Goal: Find specific page/section: Find specific page/section

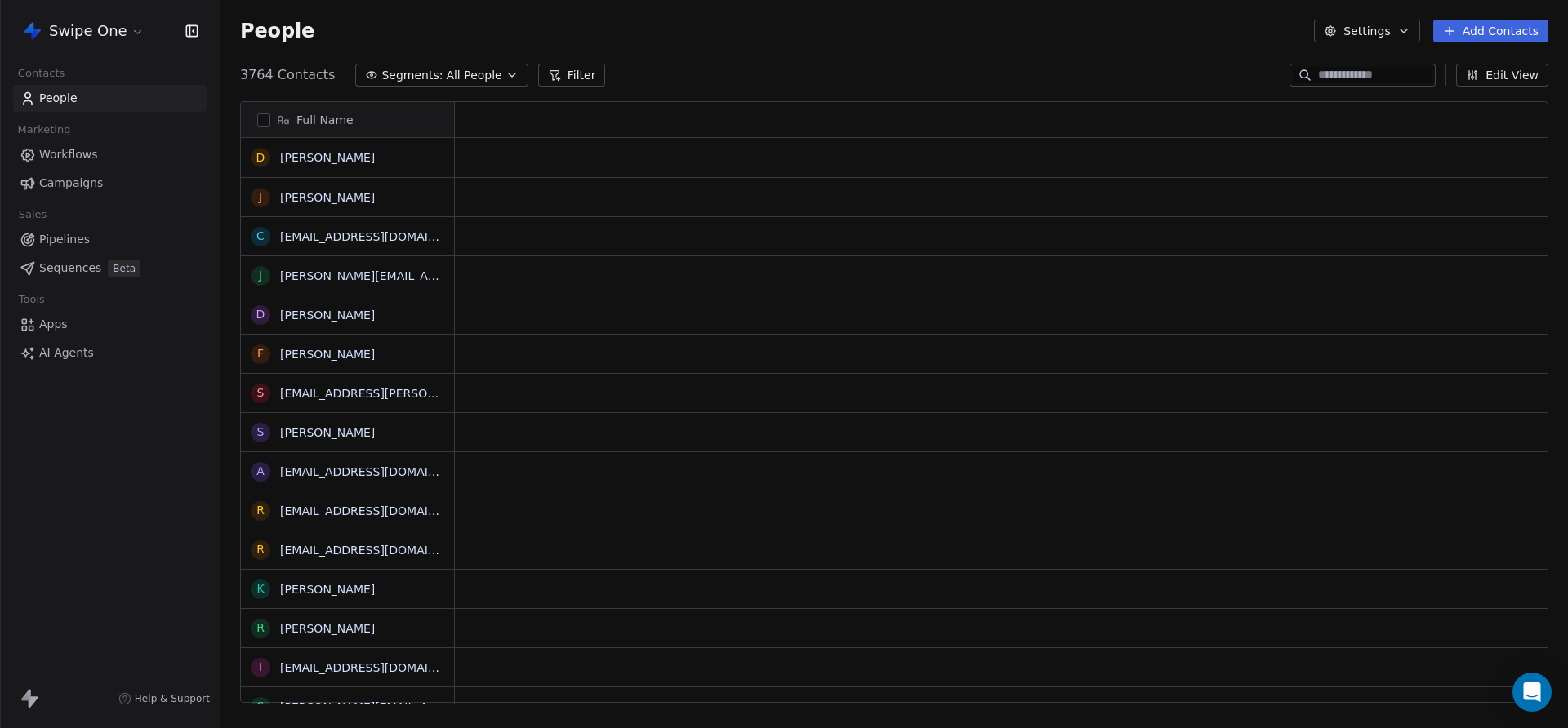
scroll to position [641, 1348]
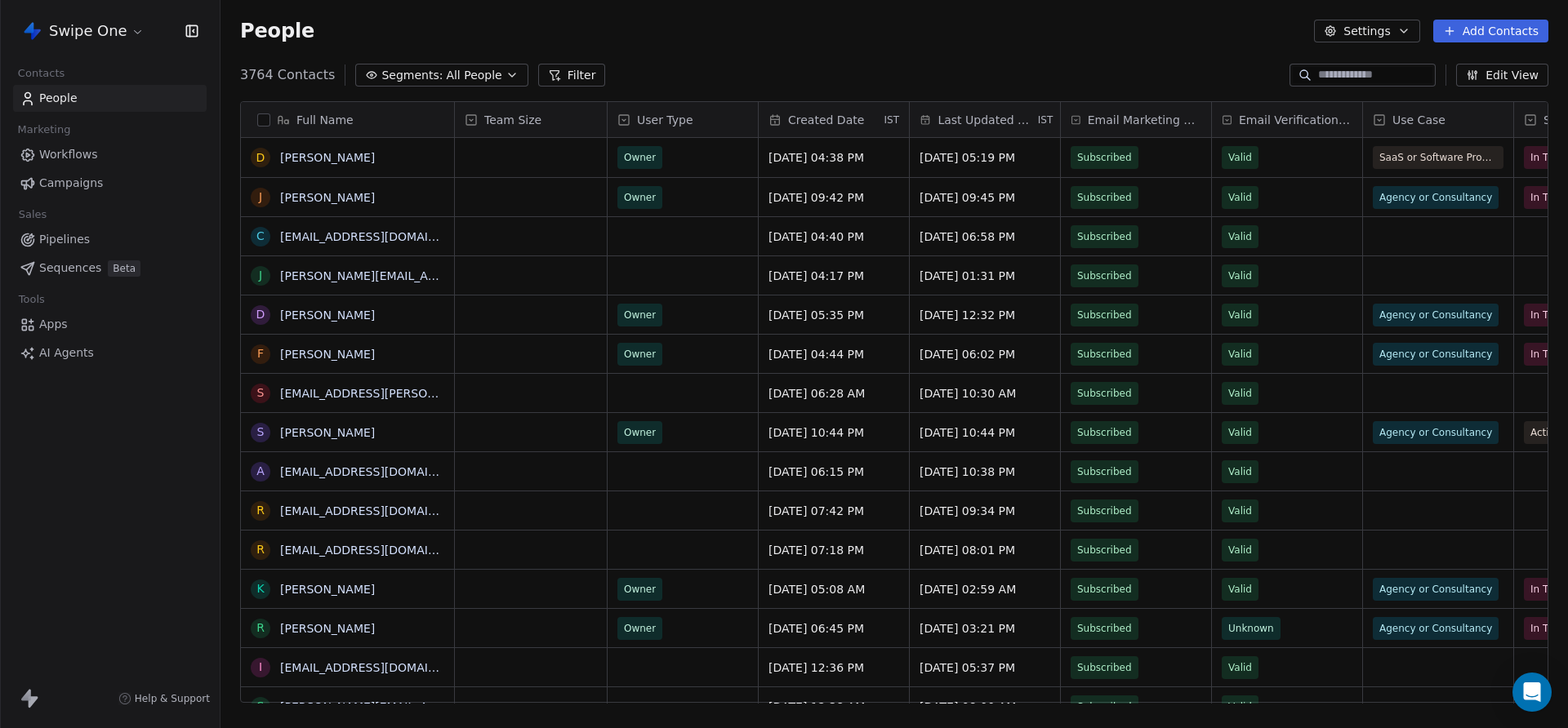
click at [548, 75] on icon at bounding box center [554, 76] width 13 height 13
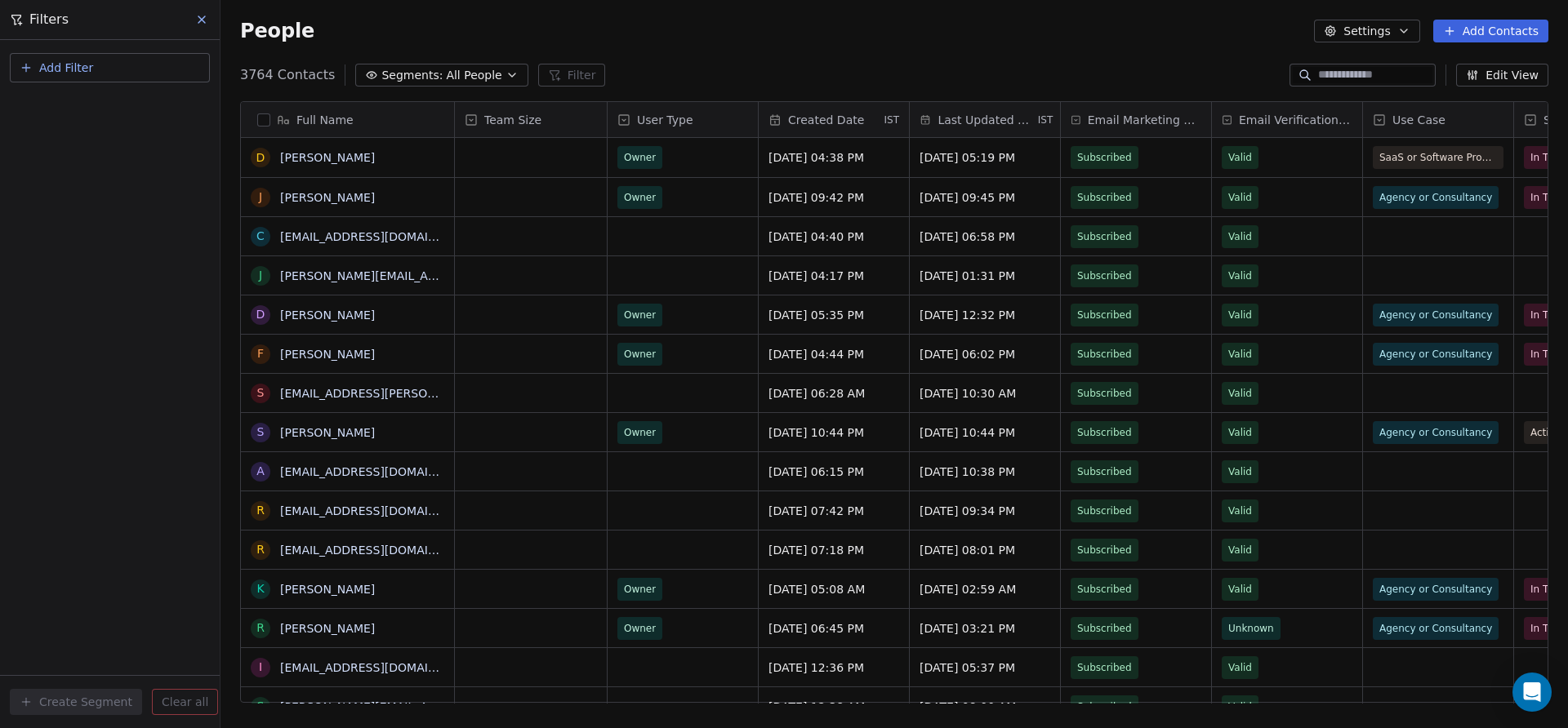
click at [62, 76] on span "Add Filter" at bounding box center [66, 68] width 54 height 17
click at [74, 110] on span "Contact properties" at bounding box center [80, 107] width 106 height 17
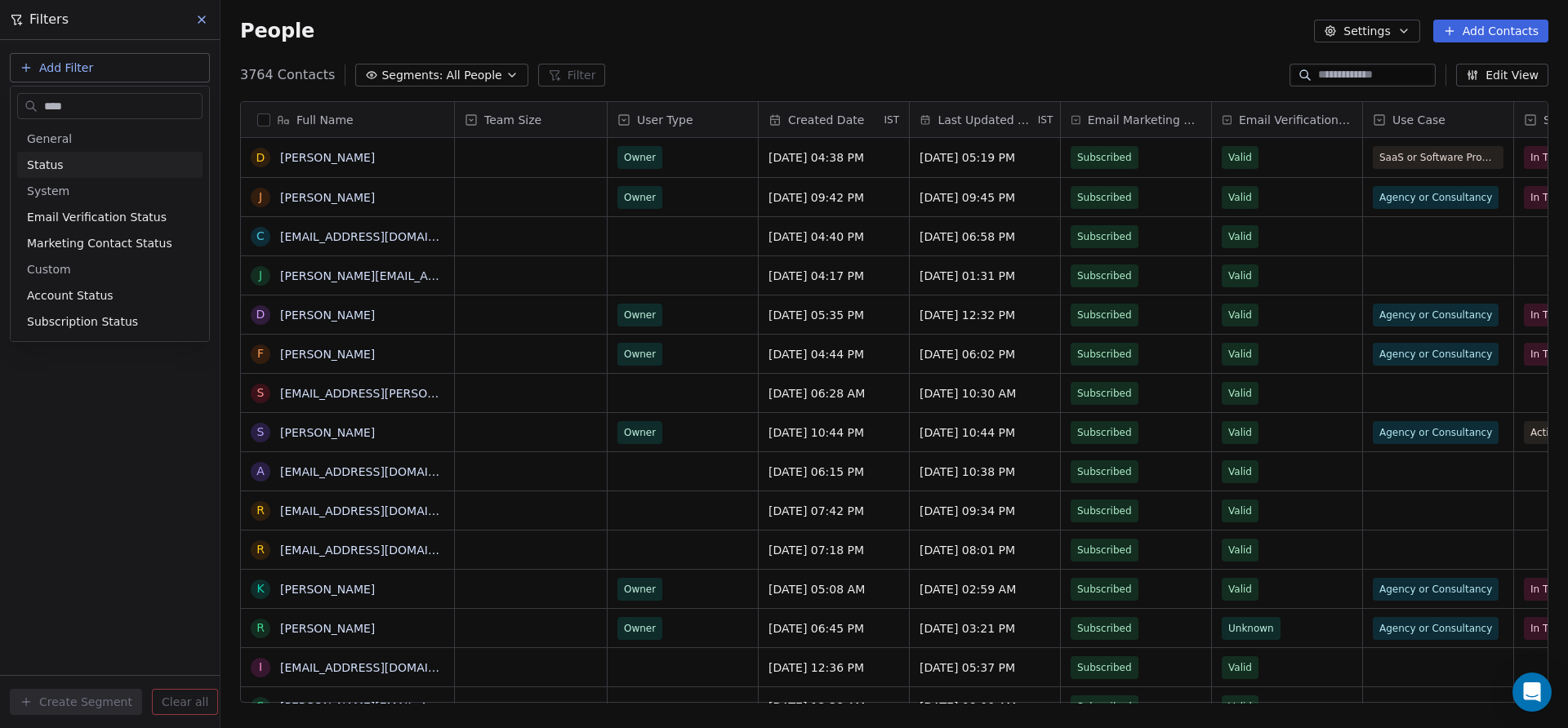
type input "****"
click at [73, 161] on div "Status" at bounding box center [111, 164] width 166 height 16
click at [70, 180] on div "Is" at bounding box center [110, 174] width 171 height 26
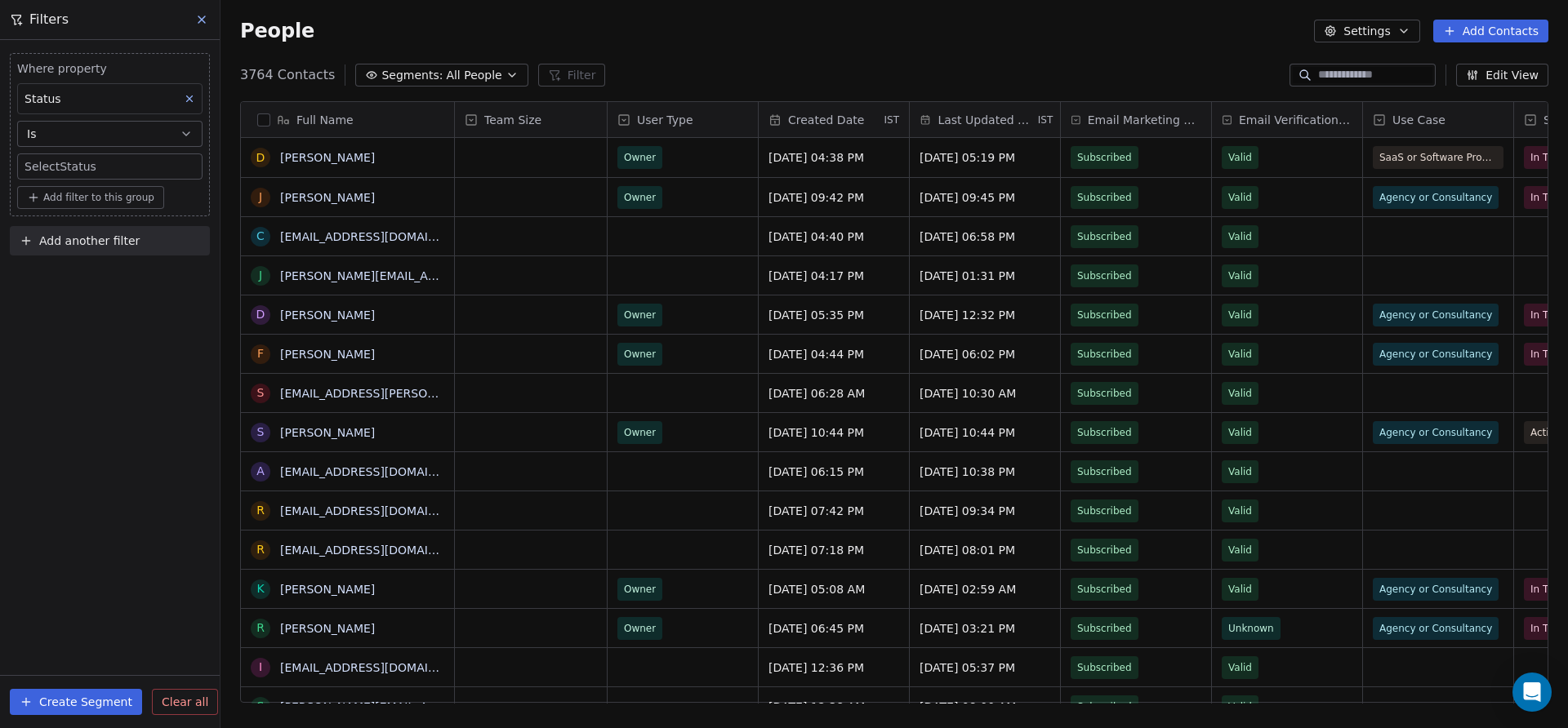
click at [191, 317] on div "Where property Status Is Select Status Add filter to this group Add another fil…" at bounding box center [110, 383] width 220 height 688
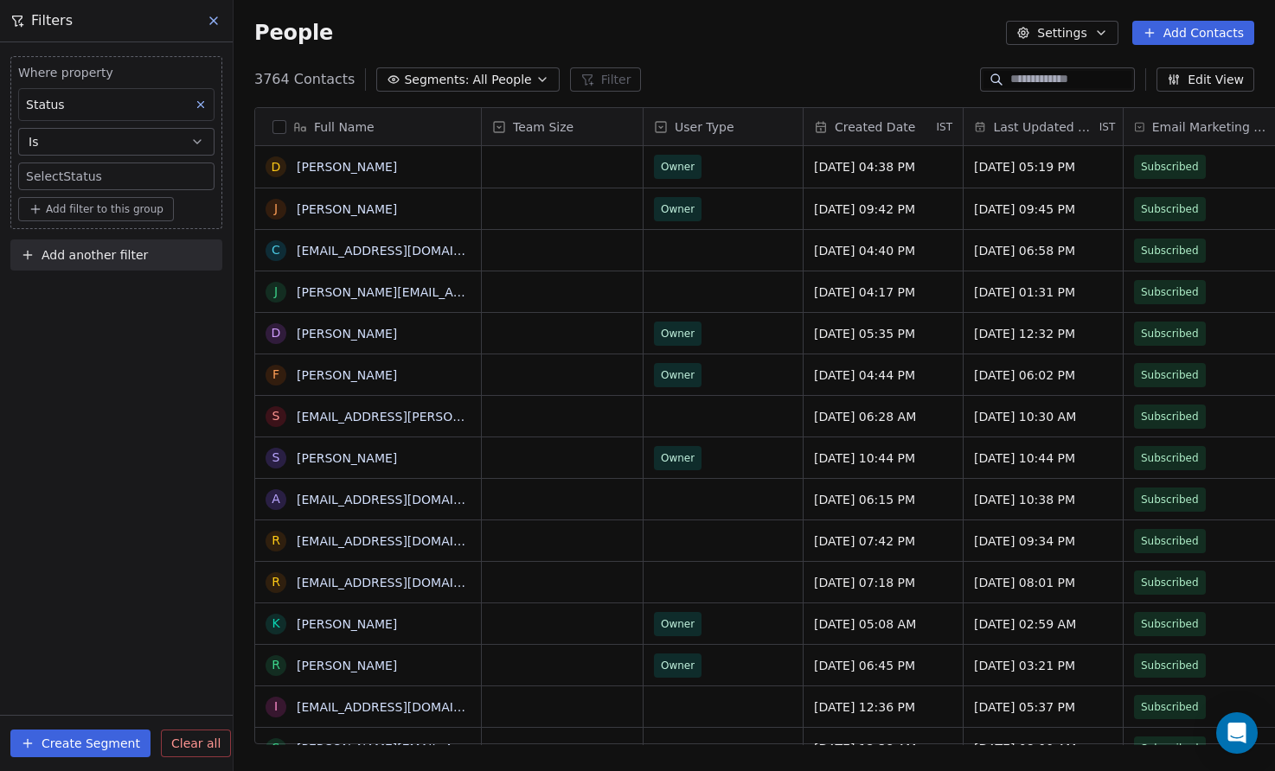
scroll to position [679, 1041]
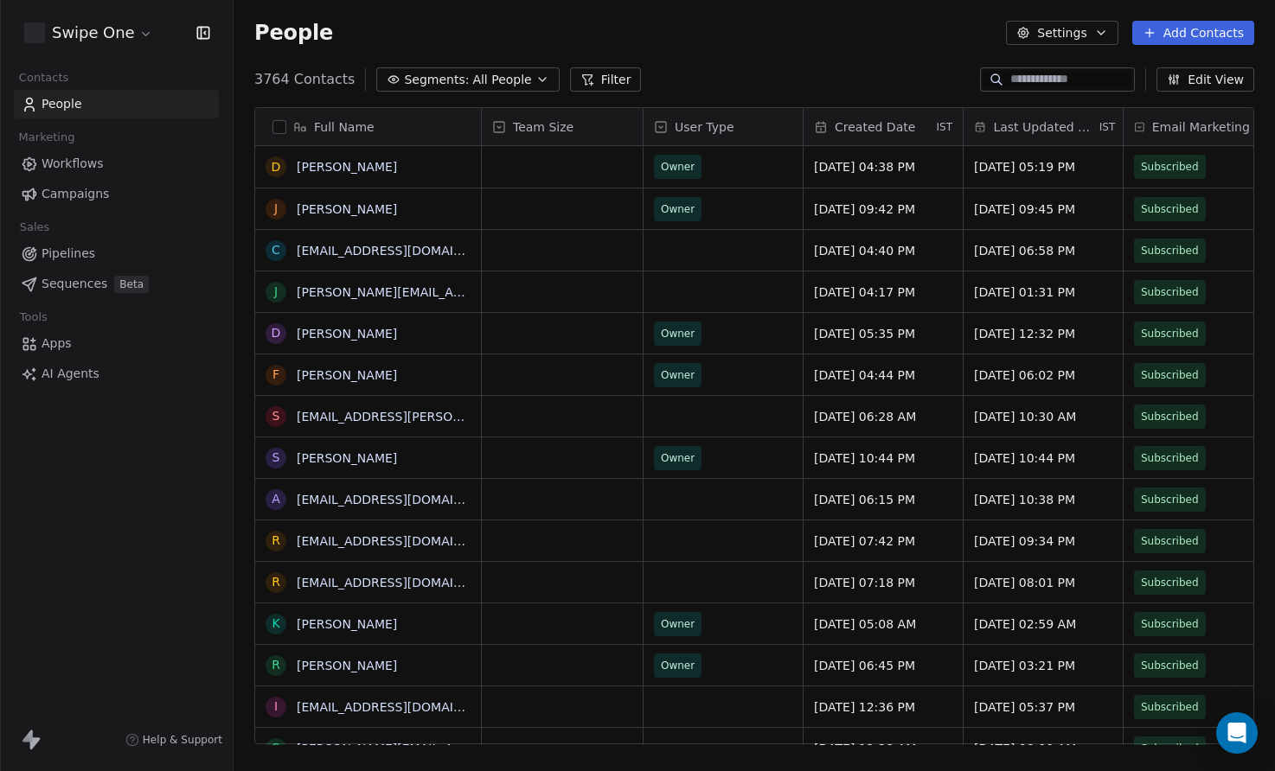
scroll to position [679, 1041]
click at [608, 78] on button "Filter" at bounding box center [606, 79] width 72 height 24
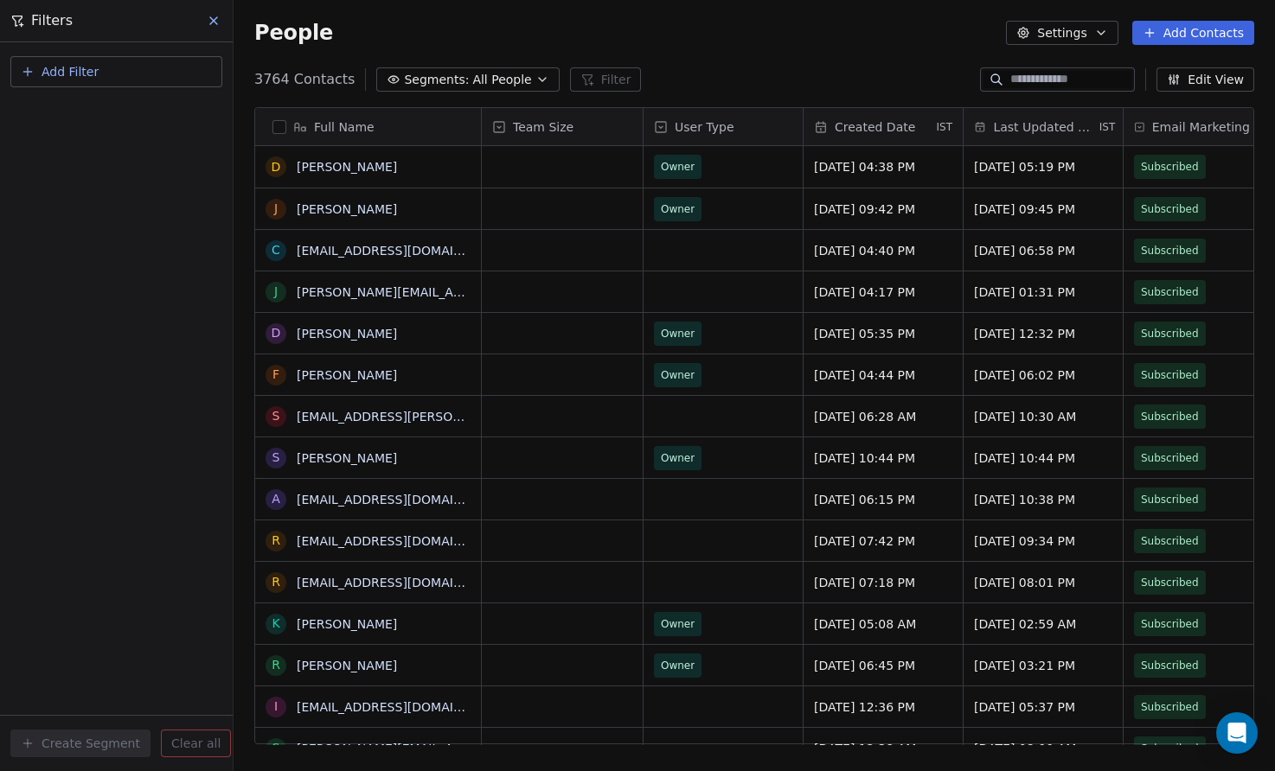
click at [152, 72] on button "Add Filter" at bounding box center [116, 71] width 212 height 31
click at [132, 112] on span "Contact properties" at bounding box center [85, 113] width 112 height 18
type input "****"
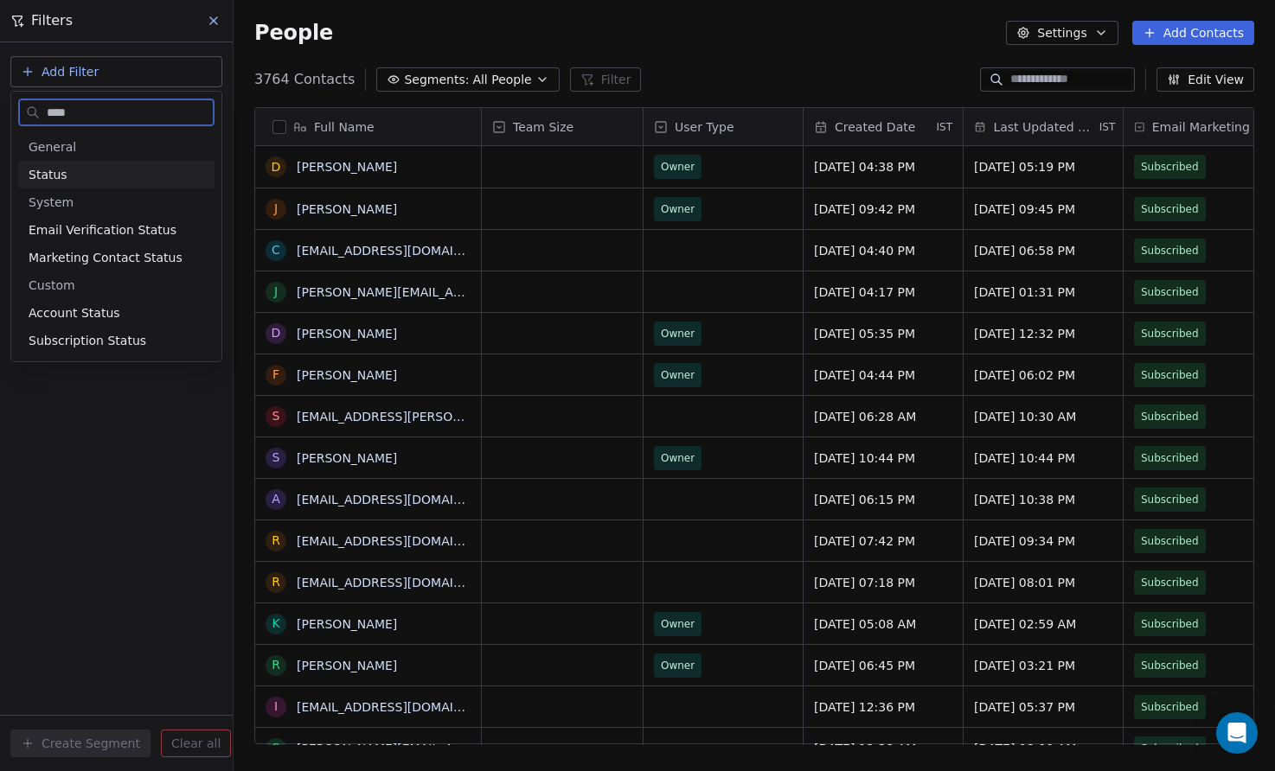
click at [124, 172] on div "Status" at bounding box center [117, 174] width 176 height 17
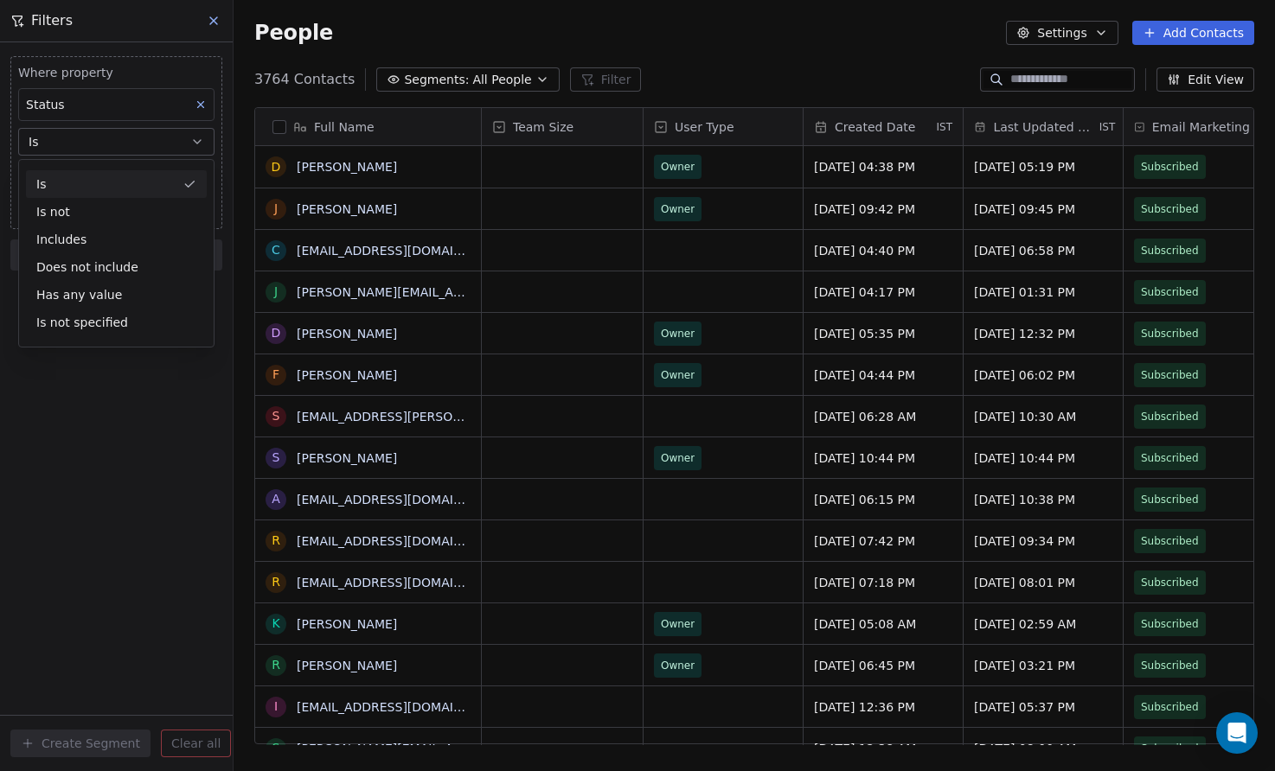
click at [87, 183] on div "Is" at bounding box center [116, 184] width 181 height 28
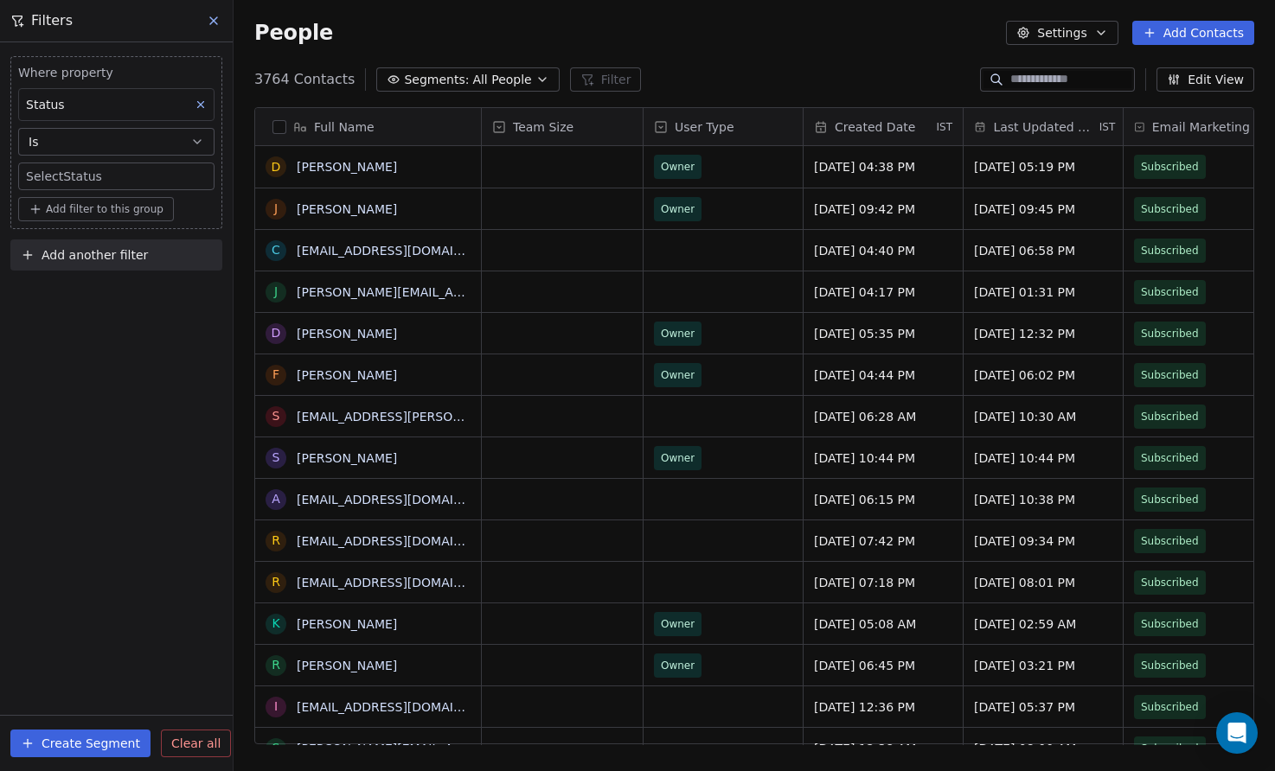
click at [208, 113] on button at bounding box center [200, 104] width 22 height 22
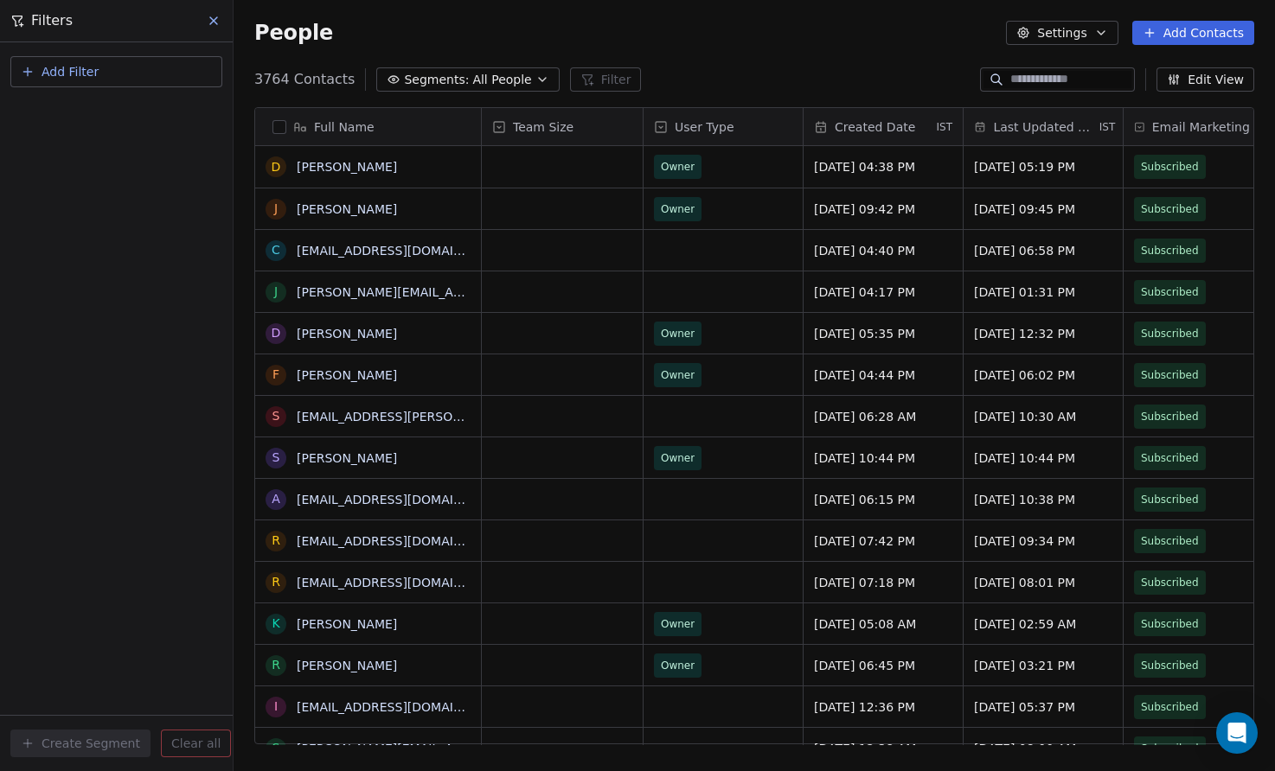
click at [113, 78] on button "Add Filter" at bounding box center [116, 71] width 212 height 31
click at [105, 104] on span "Contact properties" at bounding box center [85, 113] width 112 height 18
type input "****"
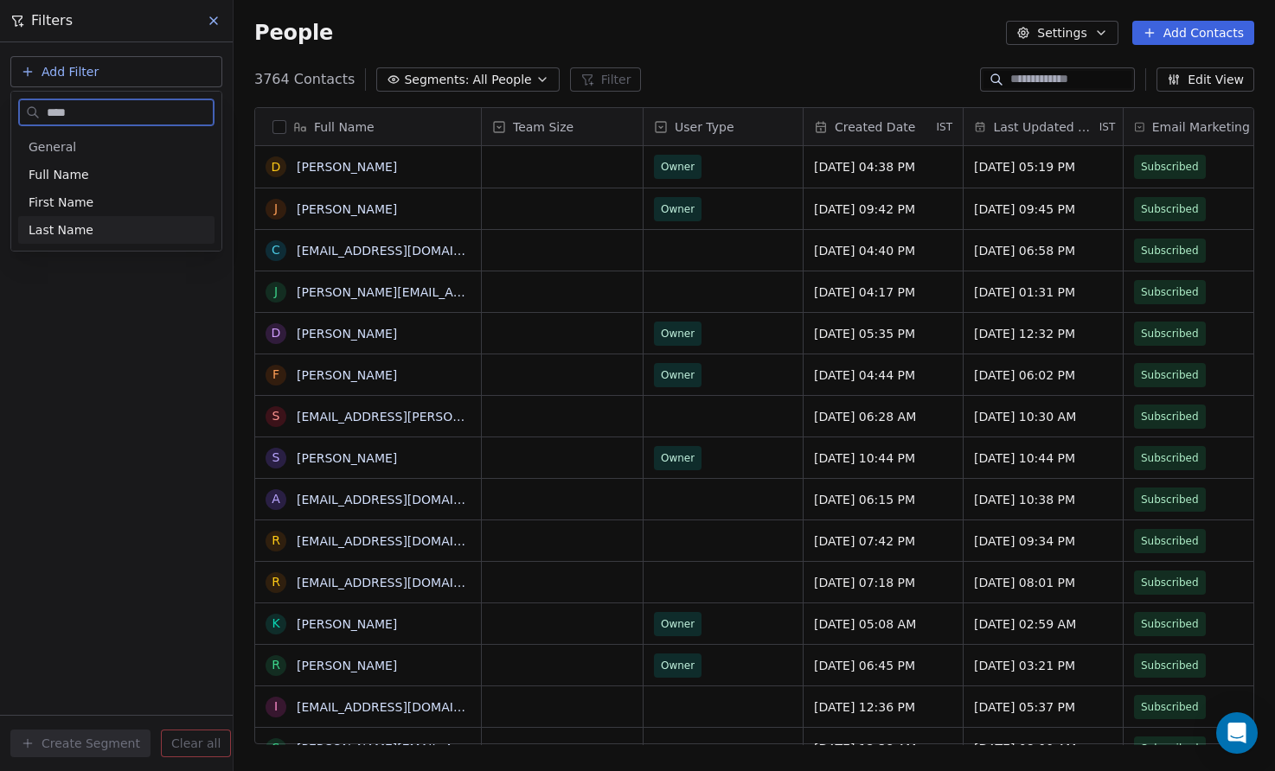
click at [125, 226] on div "Last Name" at bounding box center [117, 229] width 176 height 17
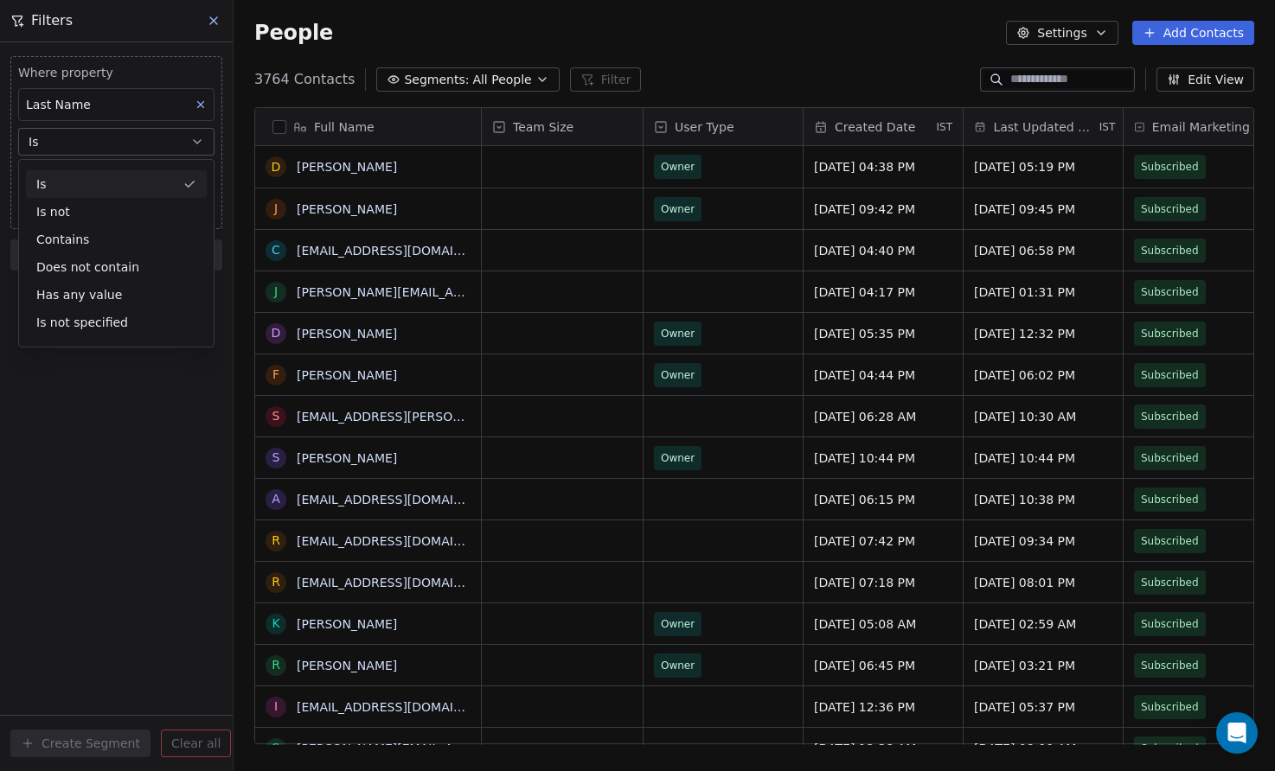
click at [67, 189] on div "Is" at bounding box center [116, 184] width 181 height 28
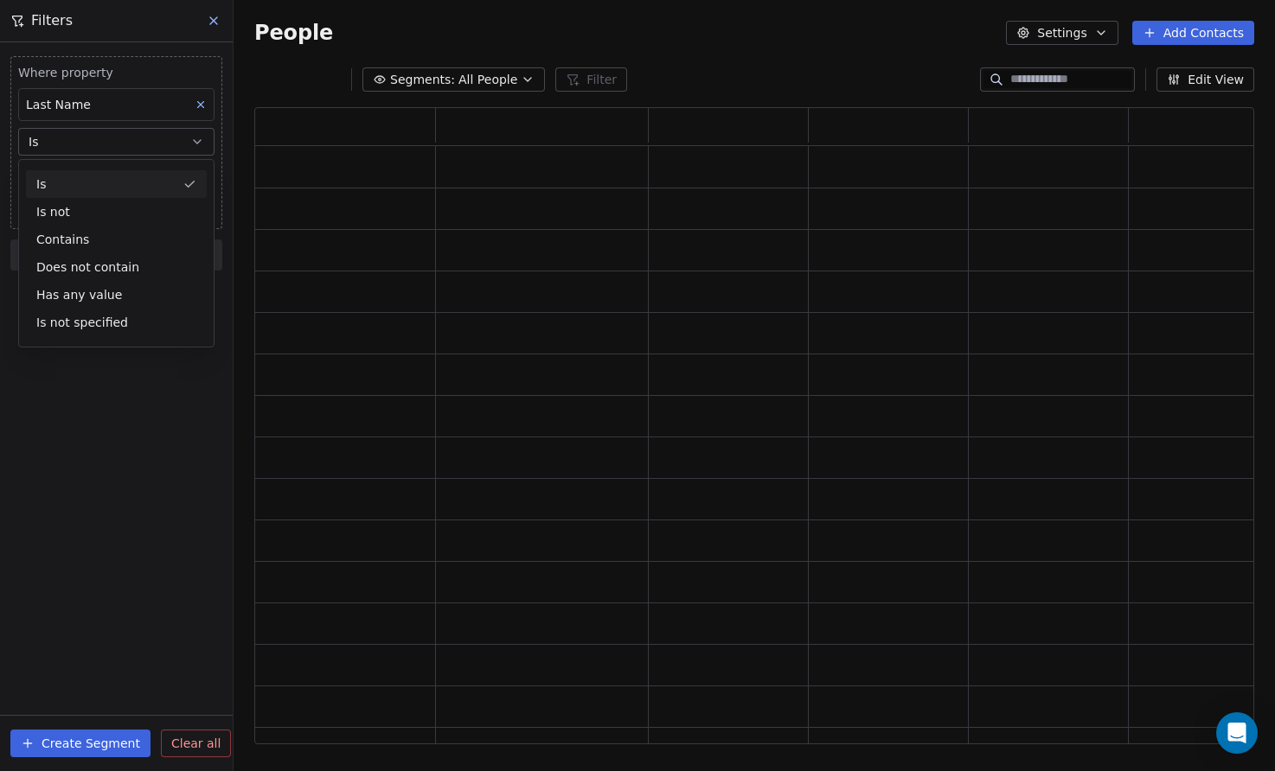
scroll to position [637, 1000]
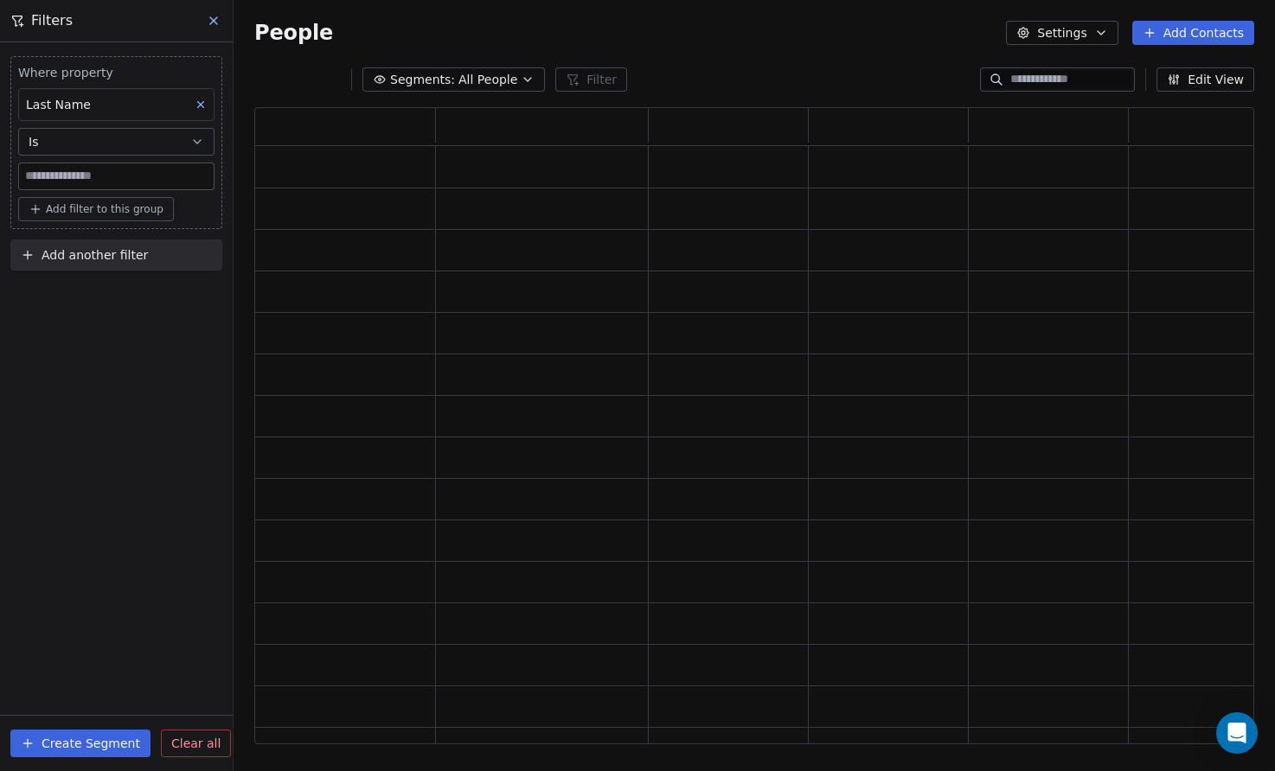
click at [162, 368] on div "Where property Last Name Is Add filter to this group Add another filter Create …" at bounding box center [116, 406] width 233 height 729
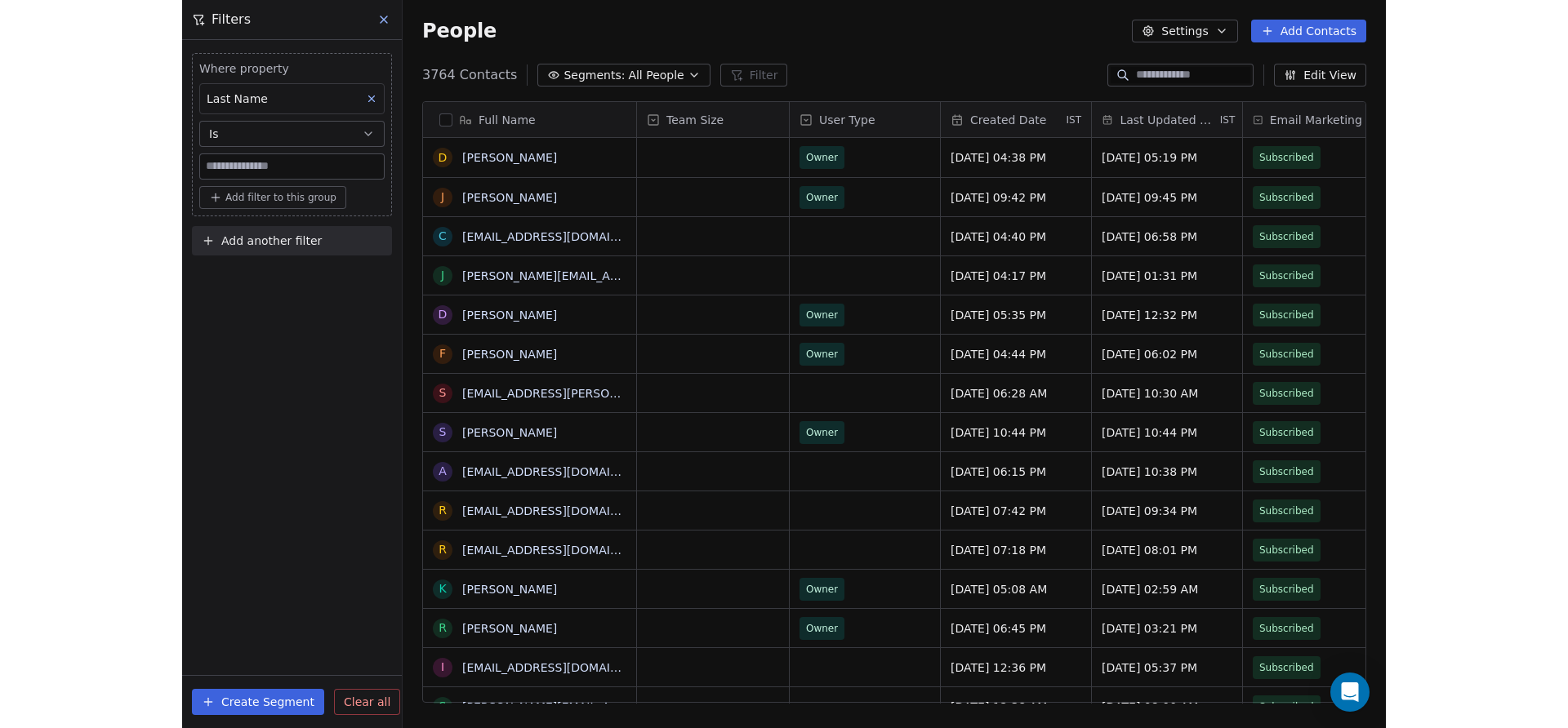
scroll to position [641, 983]
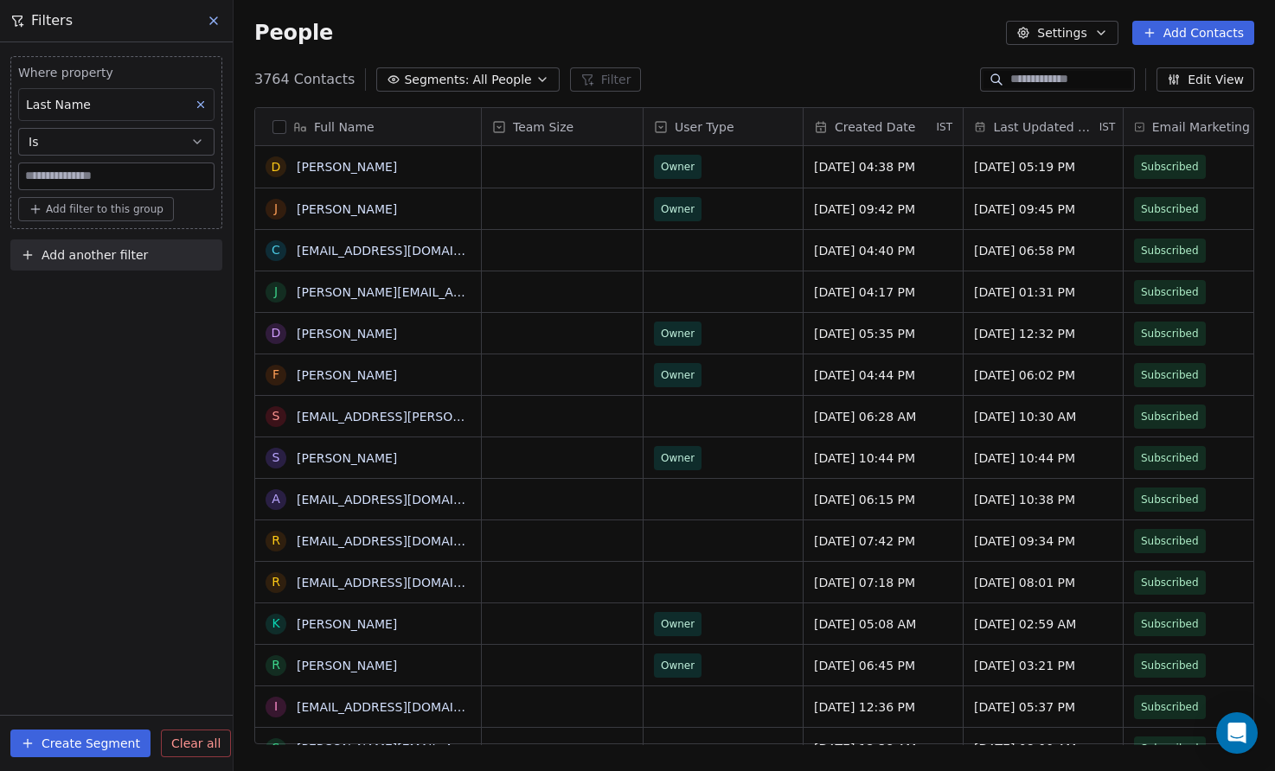
click at [195, 95] on button at bounding box center [200, 104] width 22 height 22
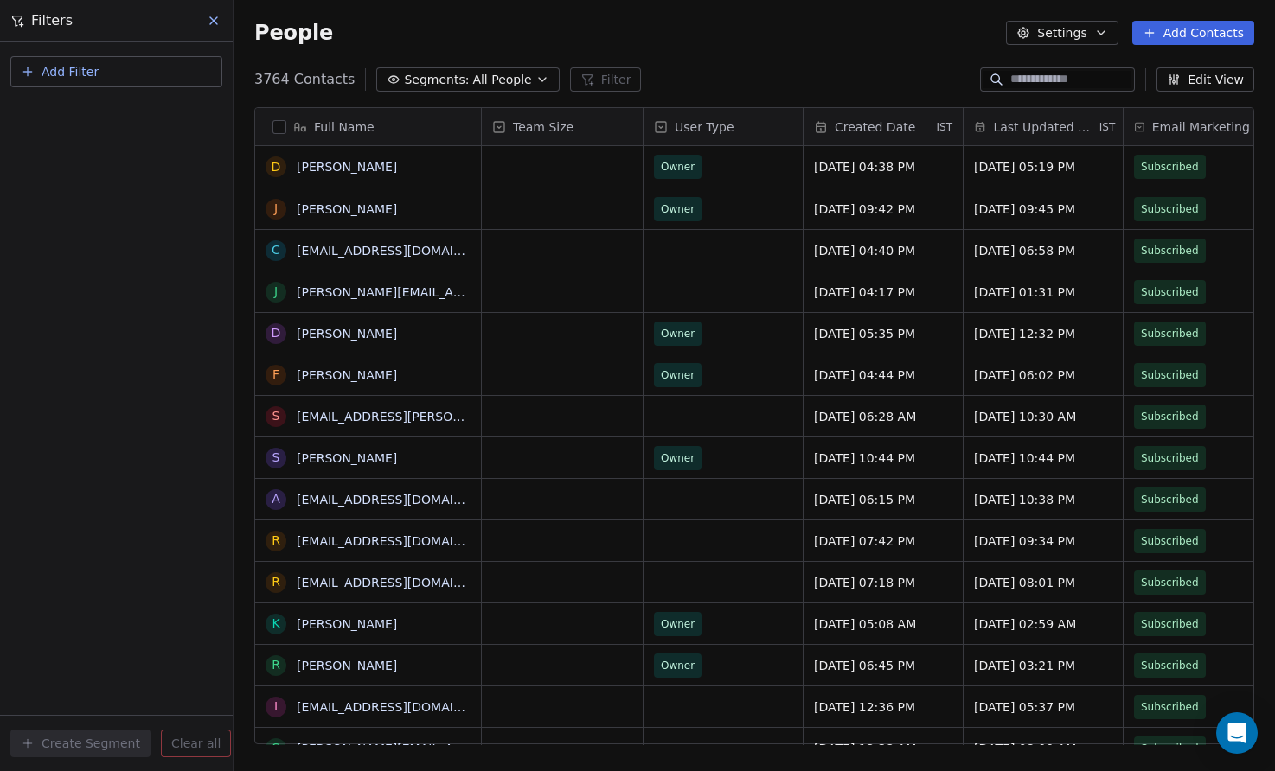
click at [219, 21] on icon at bounding box center [214, 21] width 14 height 14
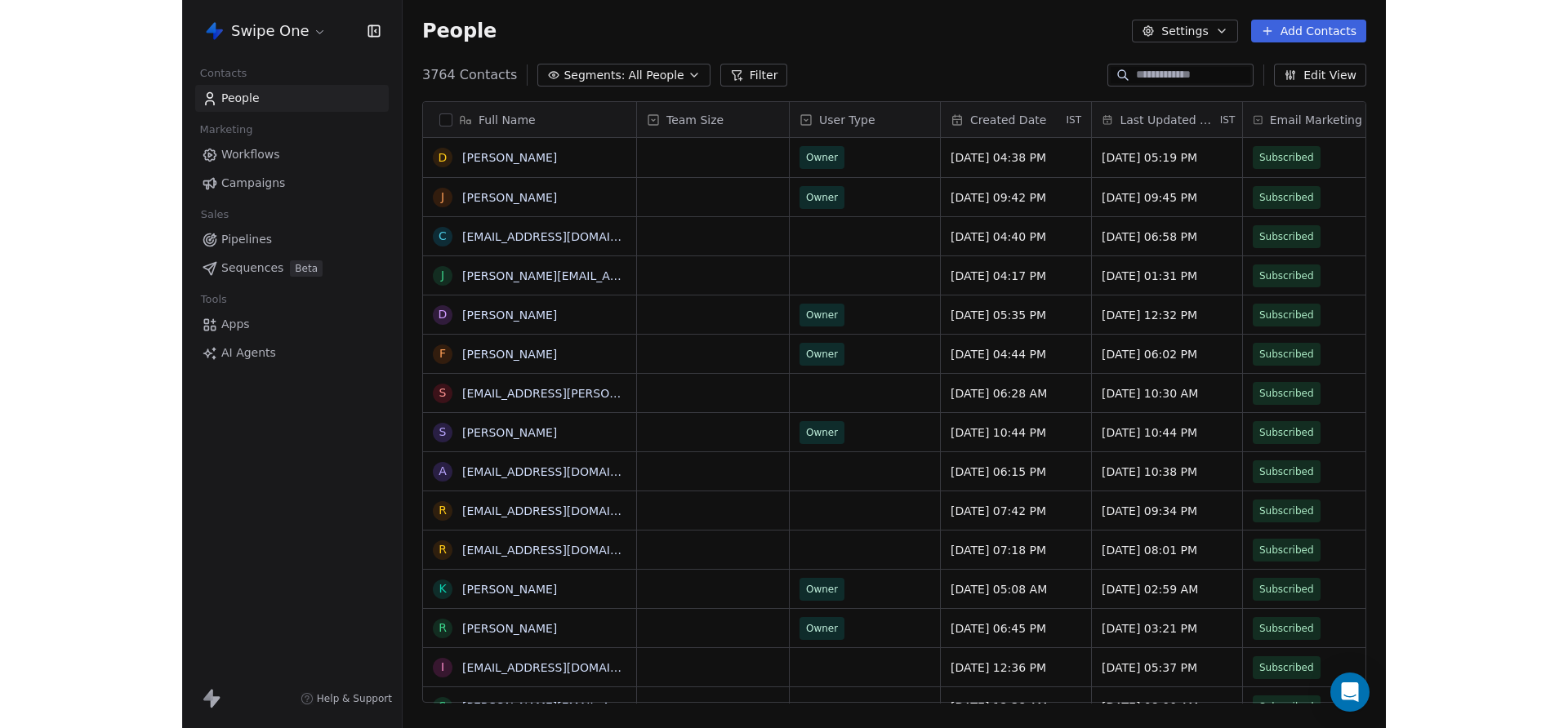
scroll to position [641, 1348]
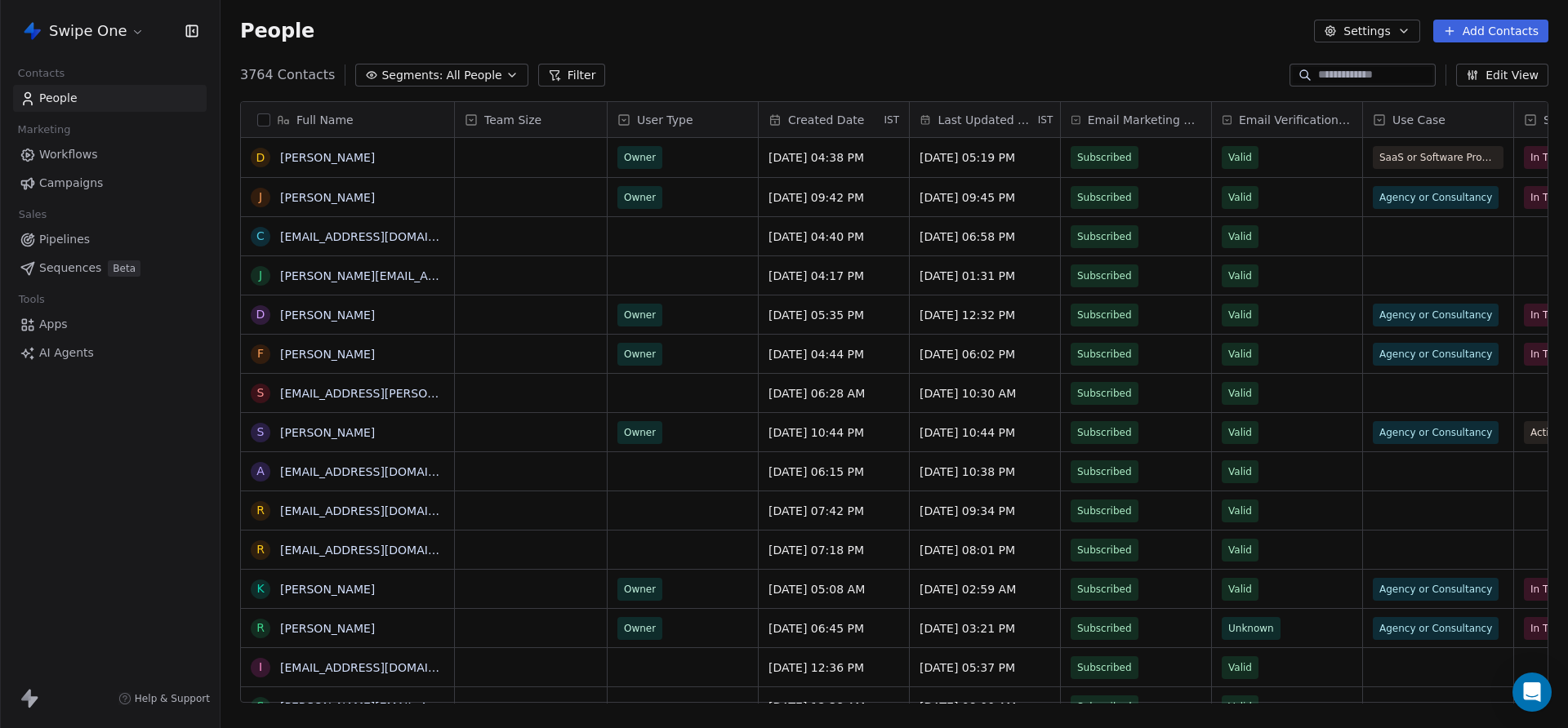
click at [1125, 17] on div "People Settings Add Contacts" at bounding box center [894, 31] width 1348 height 62
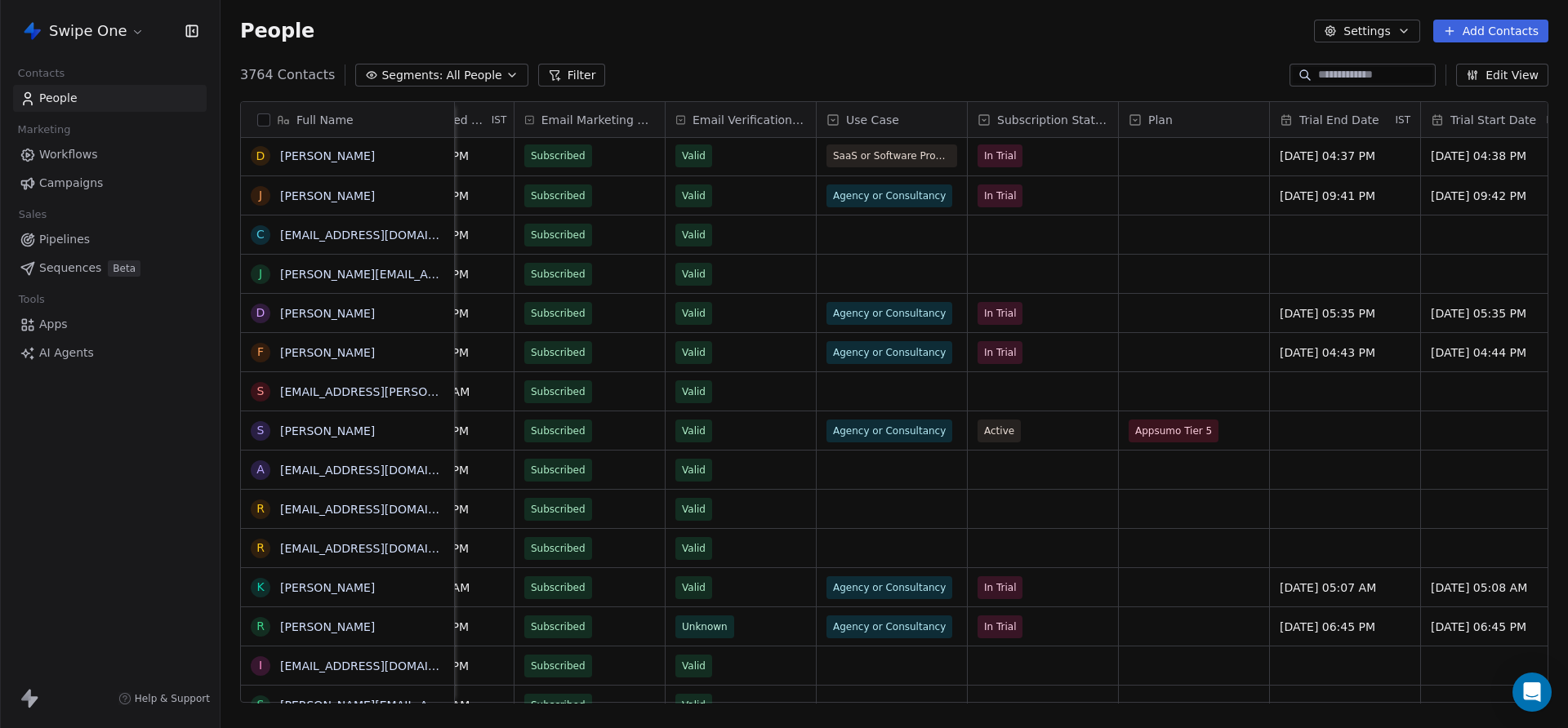
scroll to position [0, 544]
click at [568, 63] on button "Filter" at bounding box center [572, 75] width 68 height 23
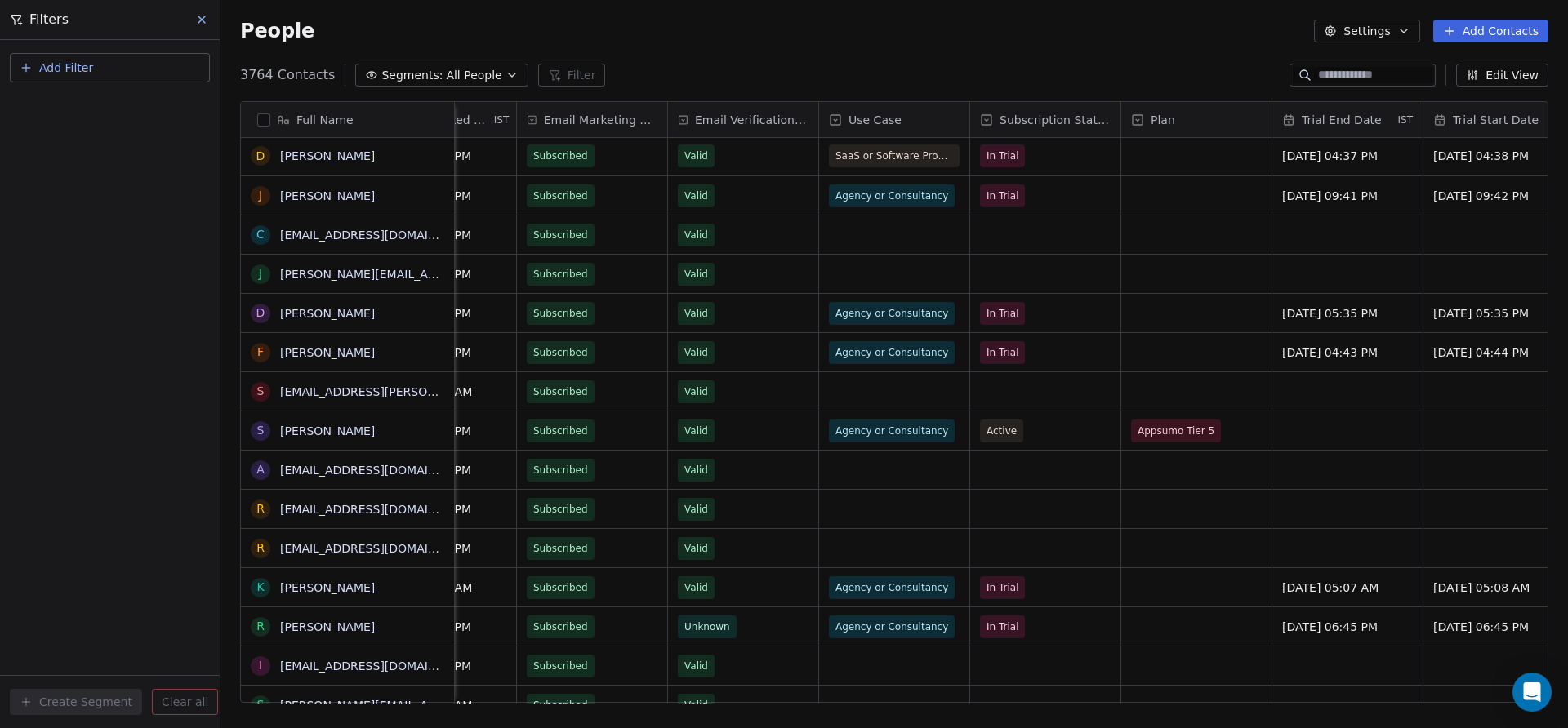
click at [143, 82] on div "Add Filter" at bounding box center [110, 71] width 200 height 36
click at [151, 72] on button "Add Filter" at bounding box center [110, 67] width 200 height 29
click at [672, 71] on html "Swipe One Contacts People Marketing Workflows Campaigns Sales Pipelines Sequenc…" at bounding box center [784, 364] width 1568 height 728
